Goal: Information Seeking & Learning: Learn about a topic

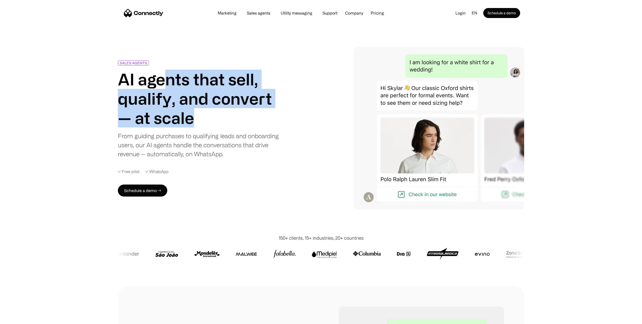
drag, startPoint x: 177, startPoint y: 101, endPoint x: 168, endPoint y: 72, distance: 30.2
click at [168, 72] on h1 "AI agents that sell, qualify, and convert — at scale" at bounding box center [200, 99] width 164 height 58
click at [231, 74] on h1 "AI agents that sell, qualify, and convert — at scale" at bounding box center [200, 99] width 164 height 58
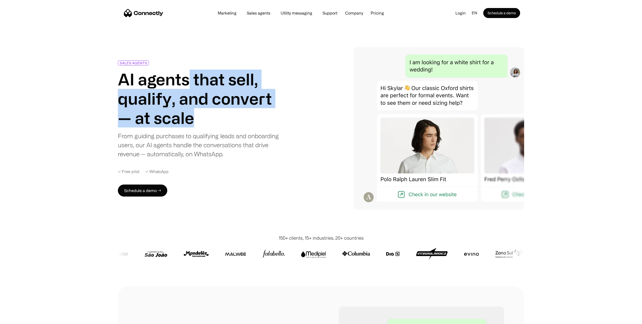
drag, startPoint x: 218, startPoint y: 112, endPoint x: 191, endPoint y: 74, distance: 46.7
click at [190, 74] on h1 "AI agents that sell, qualify, and convert — at scale" at bounding box center [200, 99] width 164 height 58
drag, startPoint x: 191, startPoint y: 74, endPoint x: 268, endPoint y: 78, distance: 77.1
click at [191, 74] on h1 "AI agents that sell, qualify, and convert — at scale" at bounding box center [200, 99] width 164 height 58
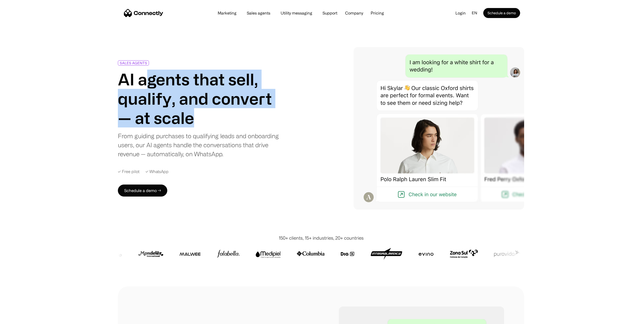
drag, startPoint x: 223, startPoint y: 122, endPoint x: 146, endPoint y: 79, distance: 88.0
click at [143, 79] on h1 "AI agents that sell, qualify, and convert — at scale" at bounding box center [200, 99] width 164 height 58
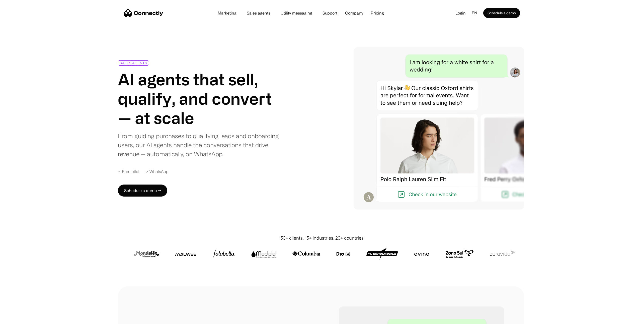
click at [184, 74] on h1 "AI agents that sell, qualify, and convert — at scale" at bounding box center [200, 99] width 164 height 58
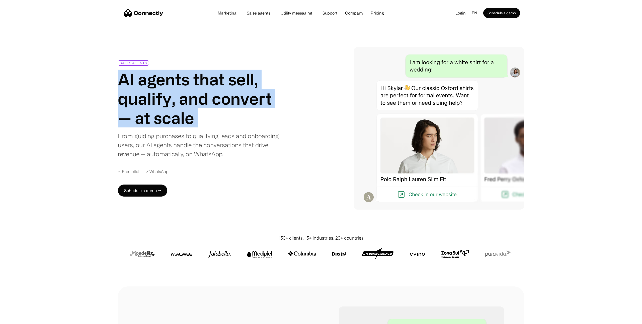
drag, startPoint x: 184, startPoint y: 74, endPoint x: 201, endPoint y: 76, distance: 16.9
click at [184, 74] on h1 "AI agents that sell, qualify, and convert — at scale" at bounding box center [200, 99] width 164 height 58
click at [220, 78] on h1 "AI agents that sell, qualify, and convert — at scale" at bounding box center [200, 99] width 164 height 58
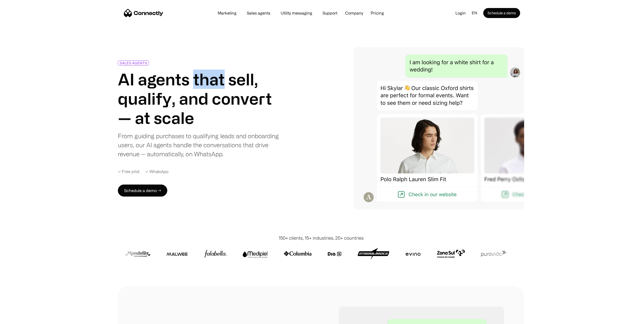
click at [220, 78] on h1 "AI agents that sell, qualify, and convert — at scale" at bounding box center [200, 99] width 164 height 58
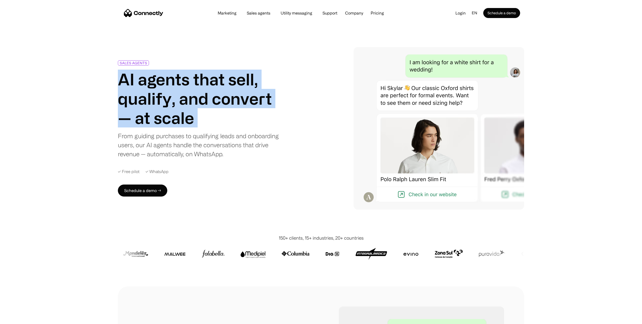
click at [220, 78] on h1 "AI agents that sell, qualify, and convert — at scale" at bounding box center [200, 99] width 164 height 58
click at [250, 76] on h1 "AI agents that sell, qualify, and convert — at scale" at bounding box center [200, 99] width 164 height 58
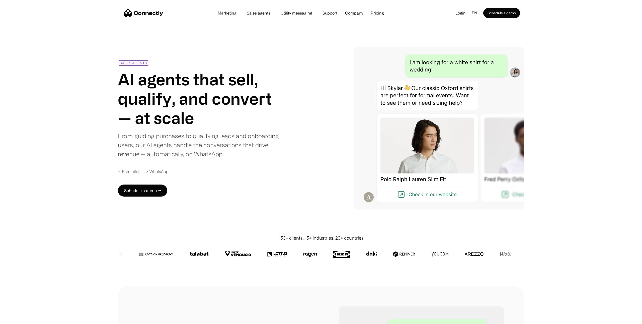
click at [567, 41] on div "SALES AGENTS AI agents that sell, qualify, and convert — at scale From guiding …" at bounding box center [321, 128] width 642 height 213
click at [584, 33] on div "SALES AGENTS AI agents that sell, qualify, and convert — at scale From guiding …" at bounding box center [321, 128] width 642 height 213
click at [266, 13] on link "Sales agents" at bounding box center [259, 13] width 32 height 4
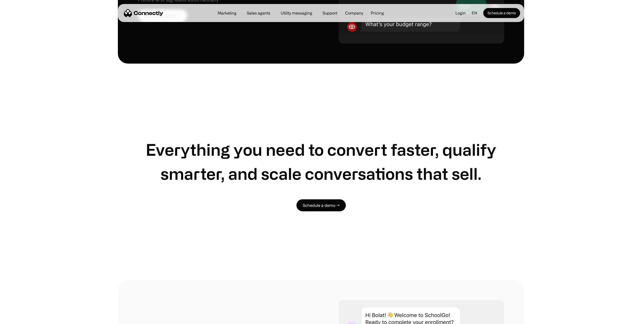
scroll to position [657, 0]
